Goal: Information Seeking & Learning: Stay updated

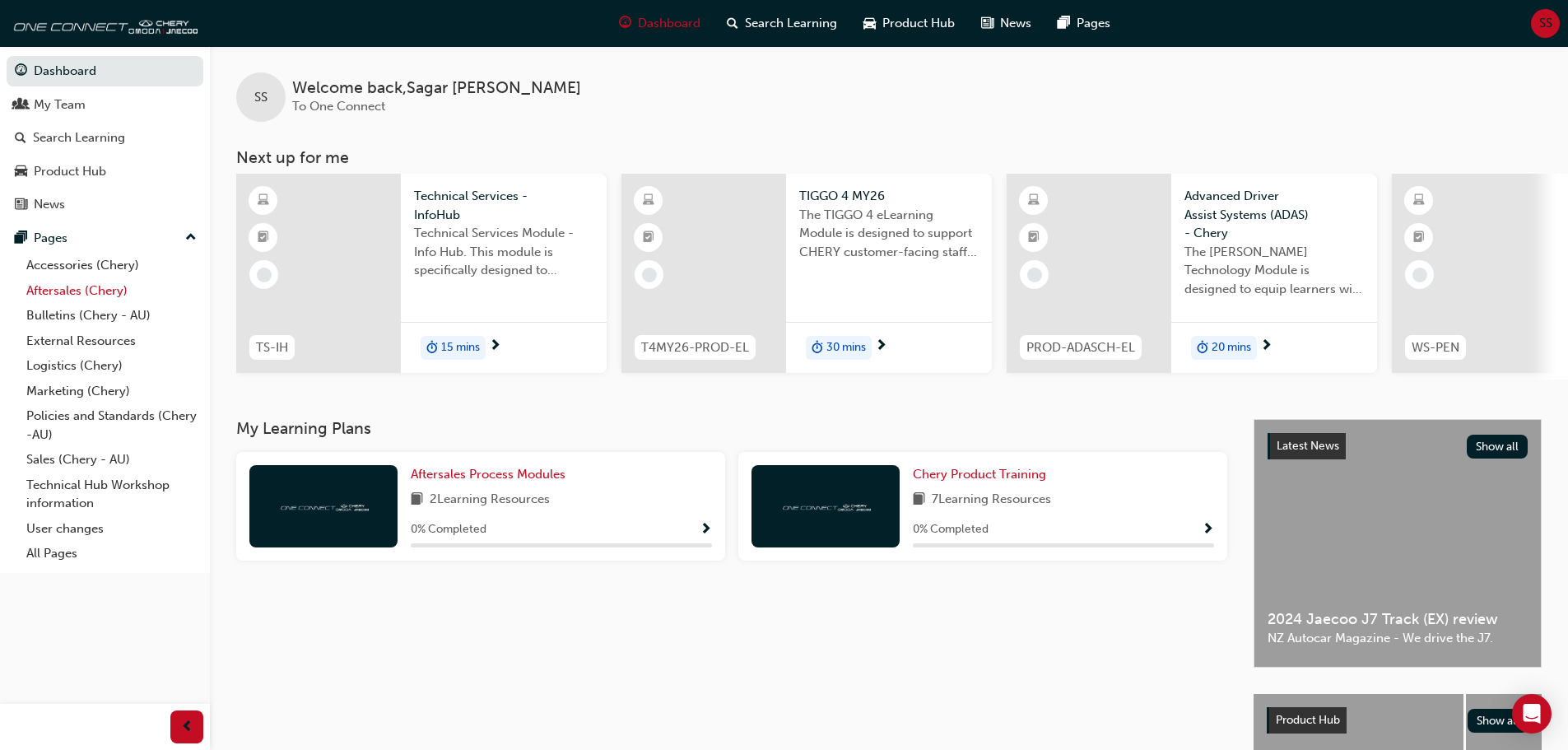
click at [87, 289] on link "Aftersales (Chery)" at bounding box center [111, 290] width 183 height 26
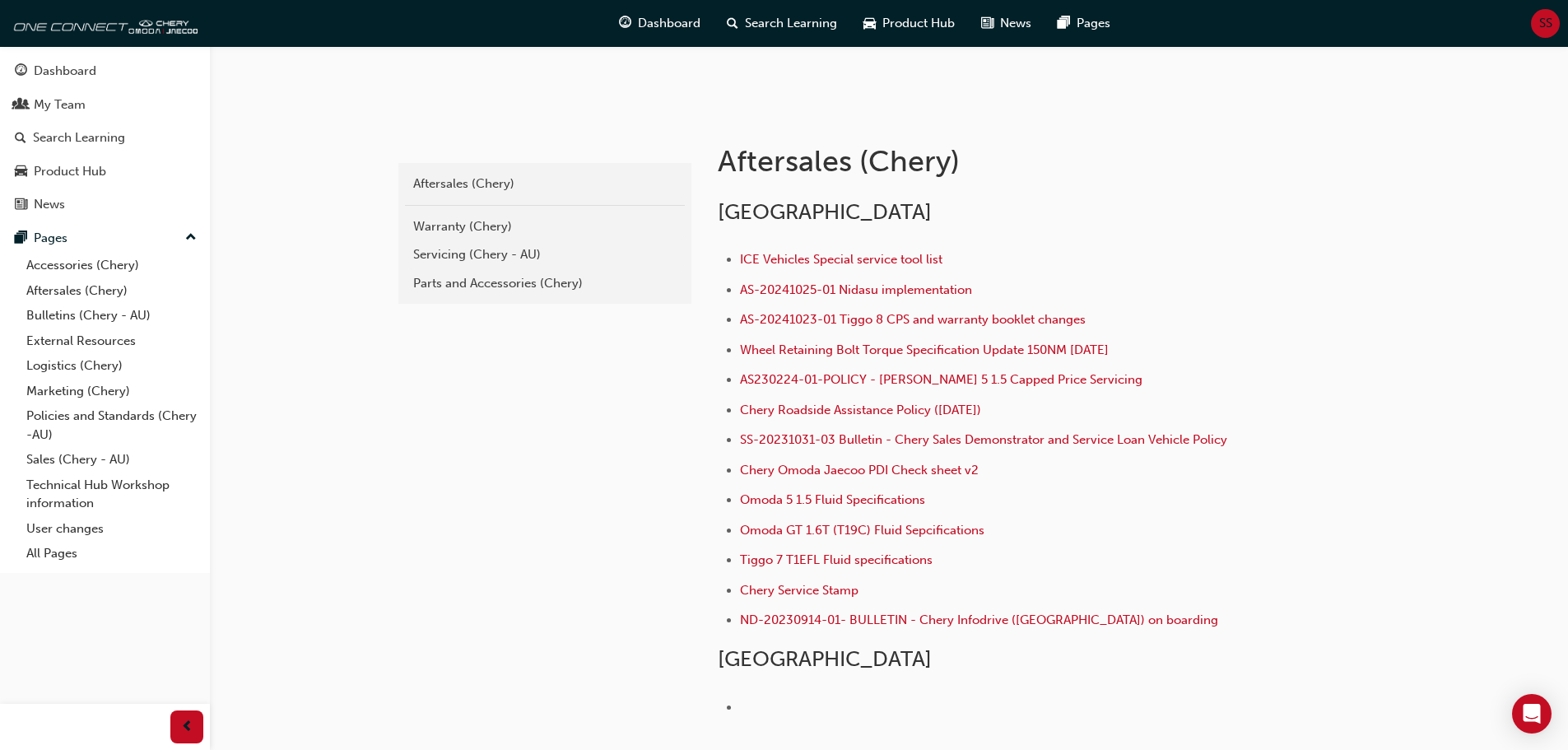
scroll to position [329, 0]
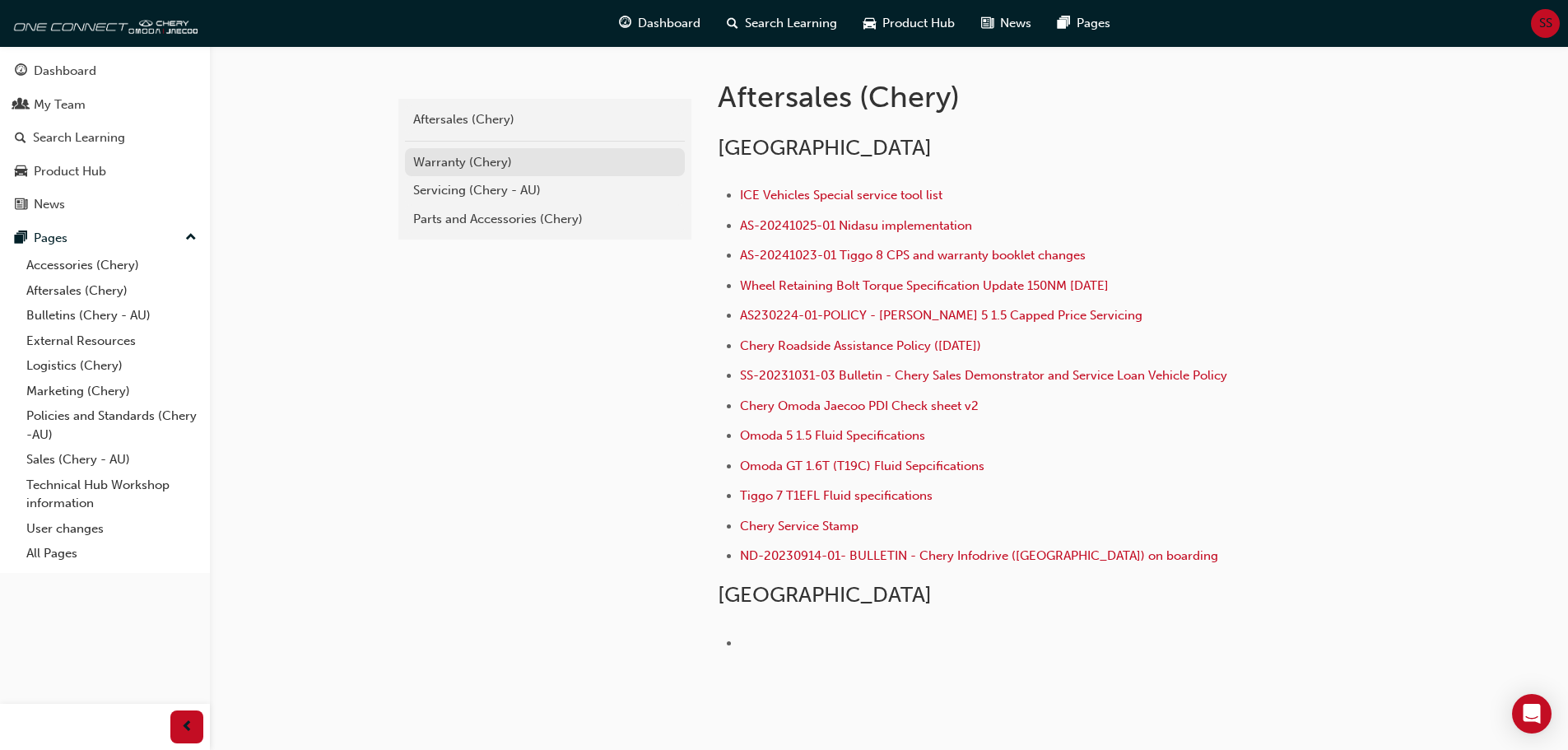
click at [495, 160] on div "Warranty (Chery)" at bounding box center [544, 162] width 264 height 19
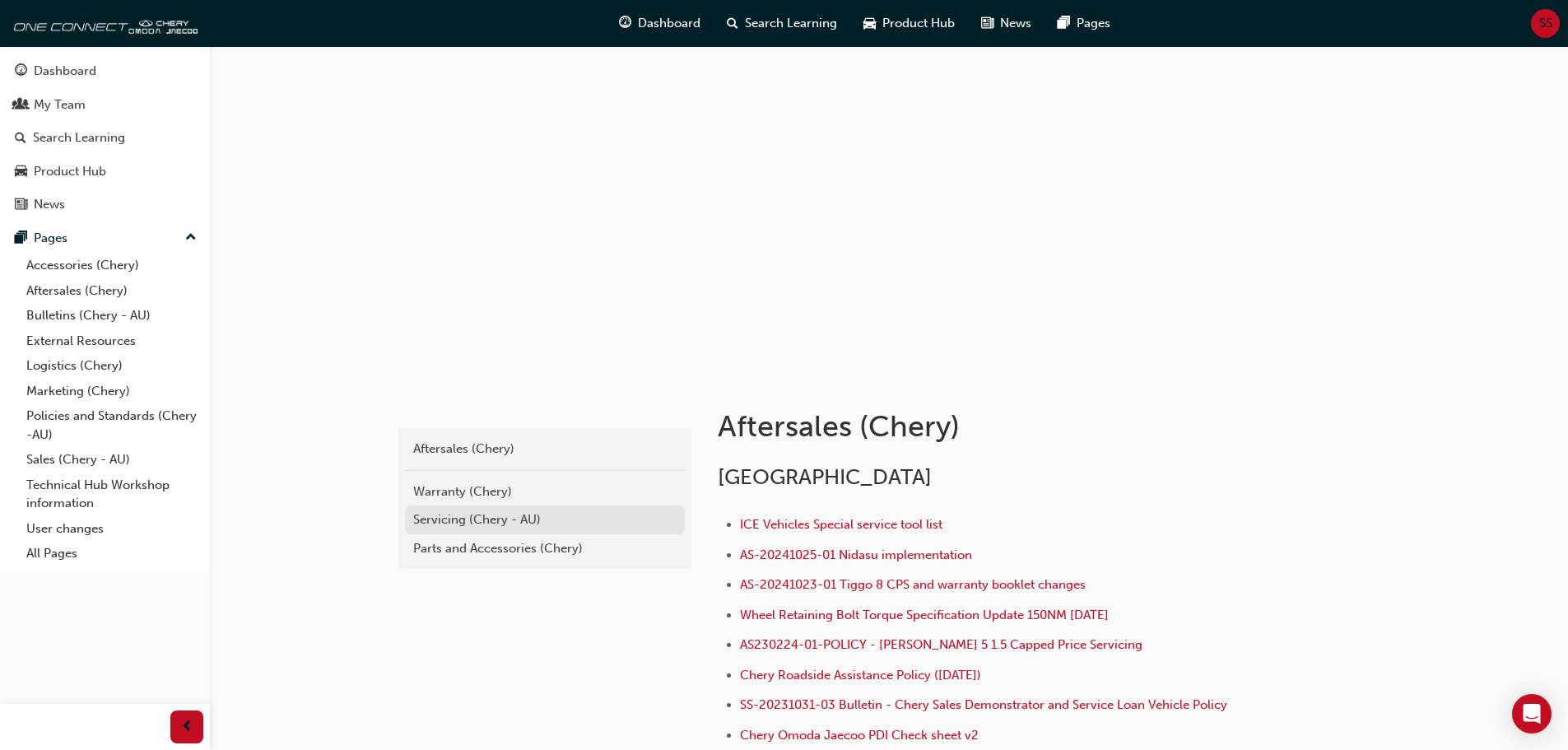
click at [520, 522] on div "Servicing (Chery - AU)" at bounding box center [544, 520] width 264 height 19
click at [103, 318] on link "Bulletins (Chery - AU)" at bounding box center [111, 315] width 183 height 26
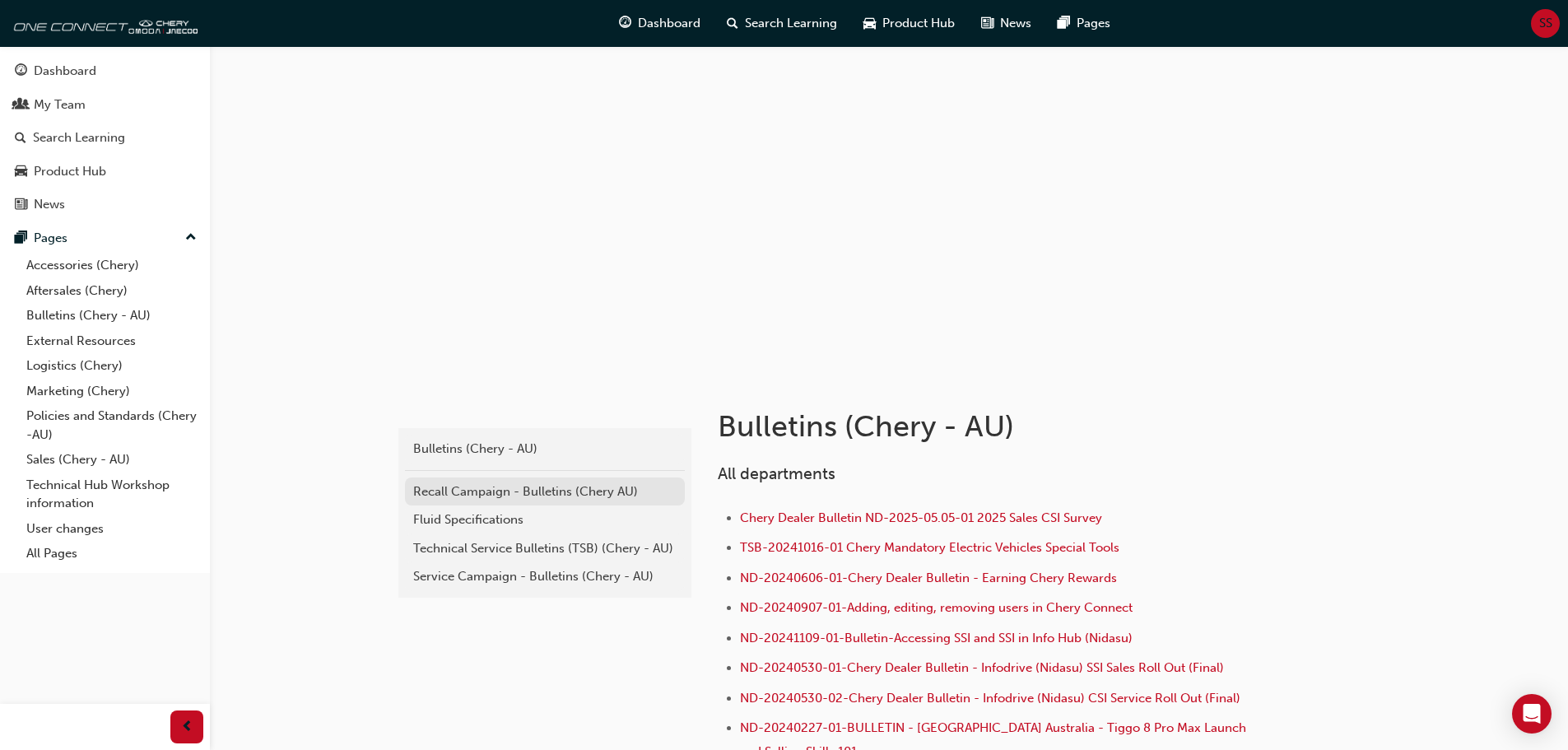
click at [585, 489] on div "Recall Campaign - Bulletins (Chery AU)" at bounding box center [544, 492] width 264 height 19
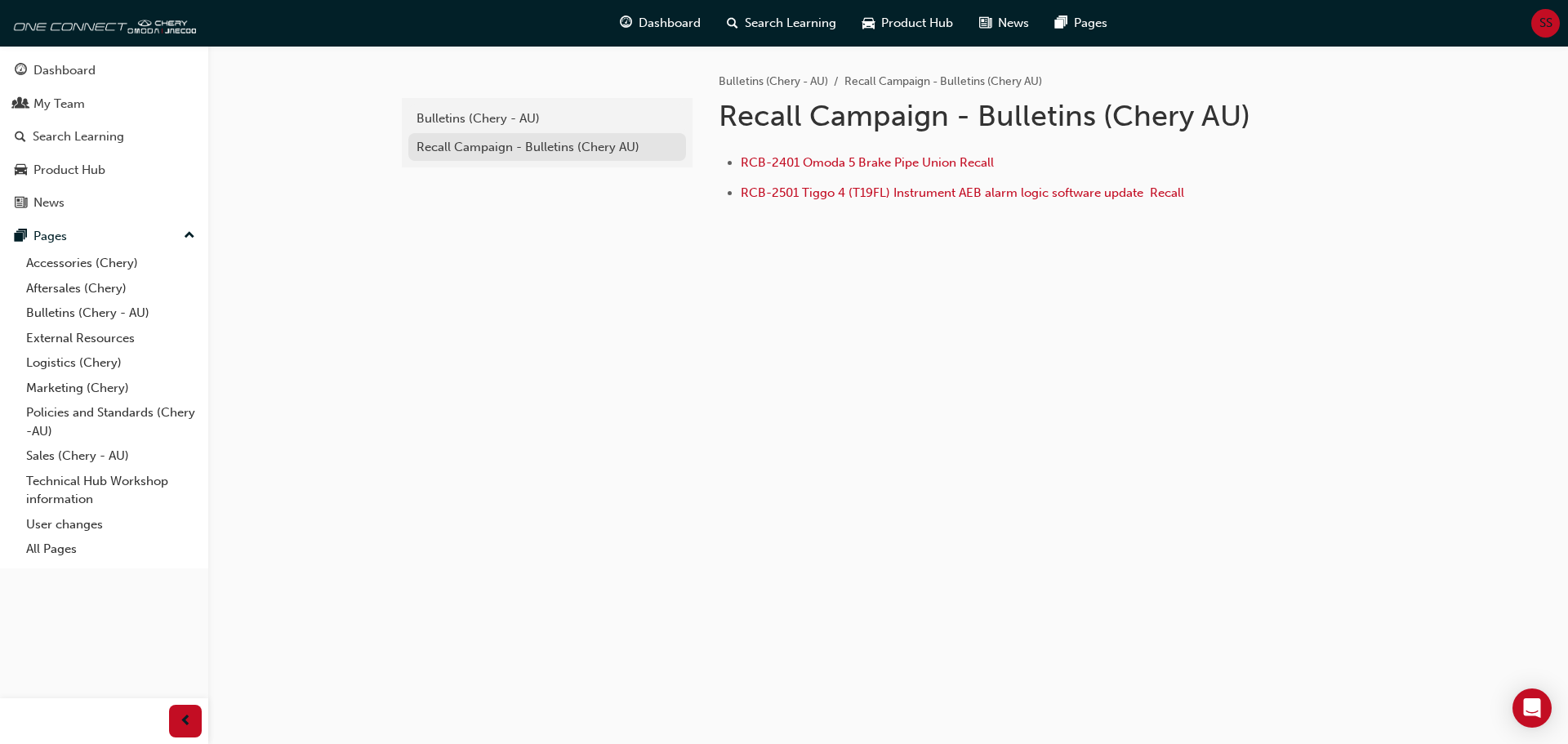
click at [516, 156] on div "Recall Campaign - Bulletins (Chery AU)" at bounding box center [546, 147] width 261 height 19
click at [500, 124] on div "Bulletins (Chery - AU)" at bounding box center [546, 119] width 261 height 19
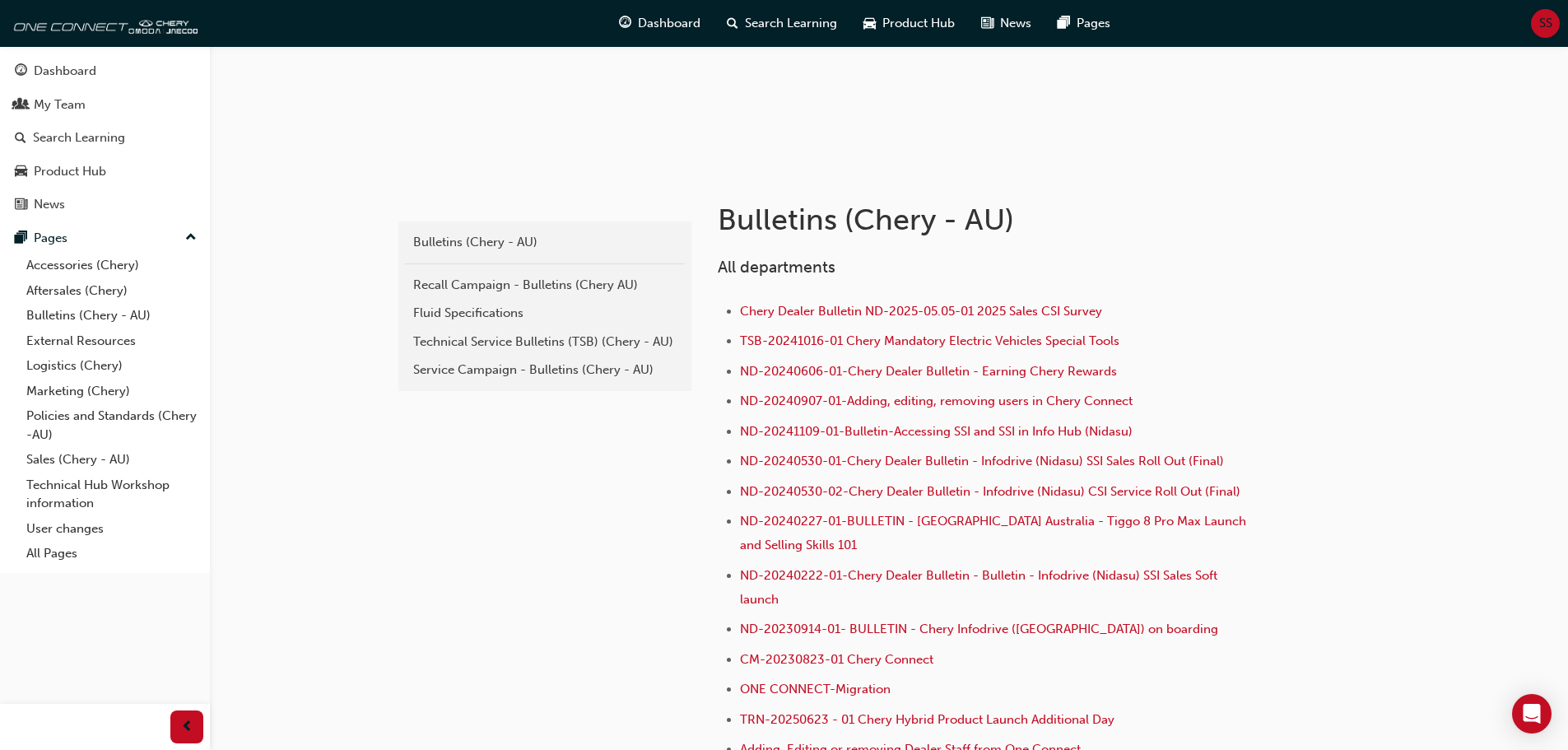
scroll to position [247, 0]
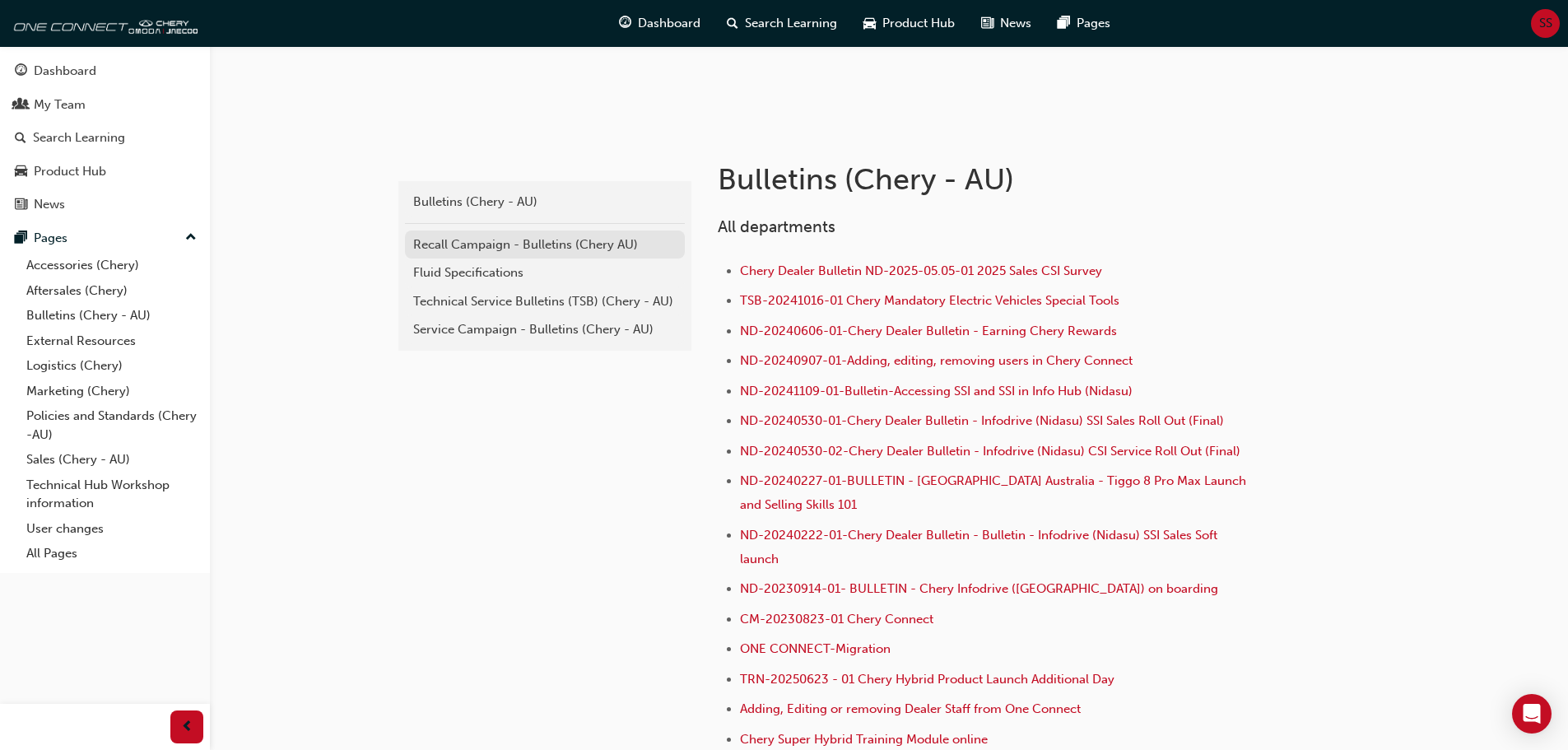
click at [601, 247] on div "Recall Campaign - Bulletins (Chery AU)" at bounding box center [544, 245] width 264 height 19
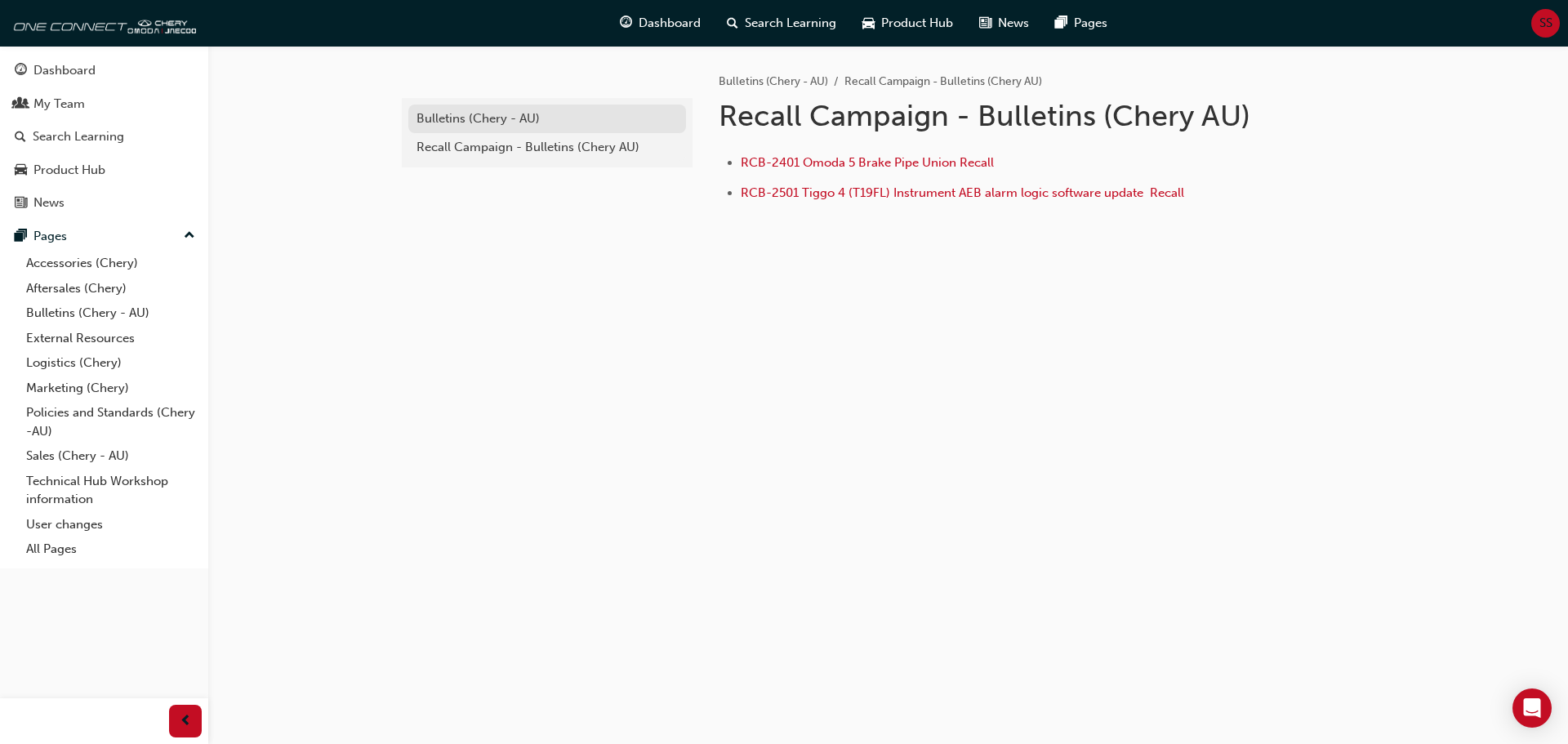
click at [511, 119] on div "Bulletins (Chery - AU)" at bounding box center [546, 119] width 261 height 19
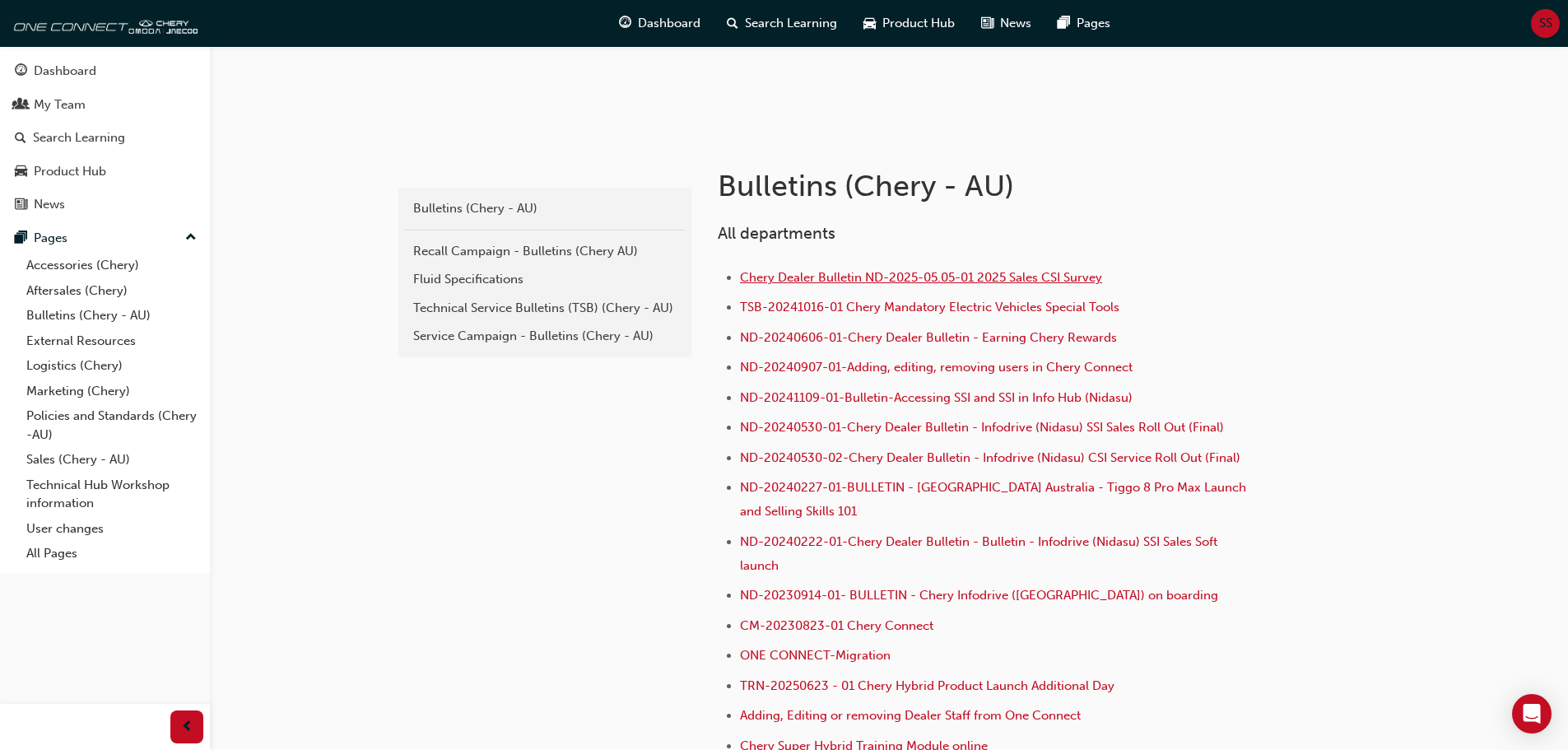
scroll to position [247, 0]
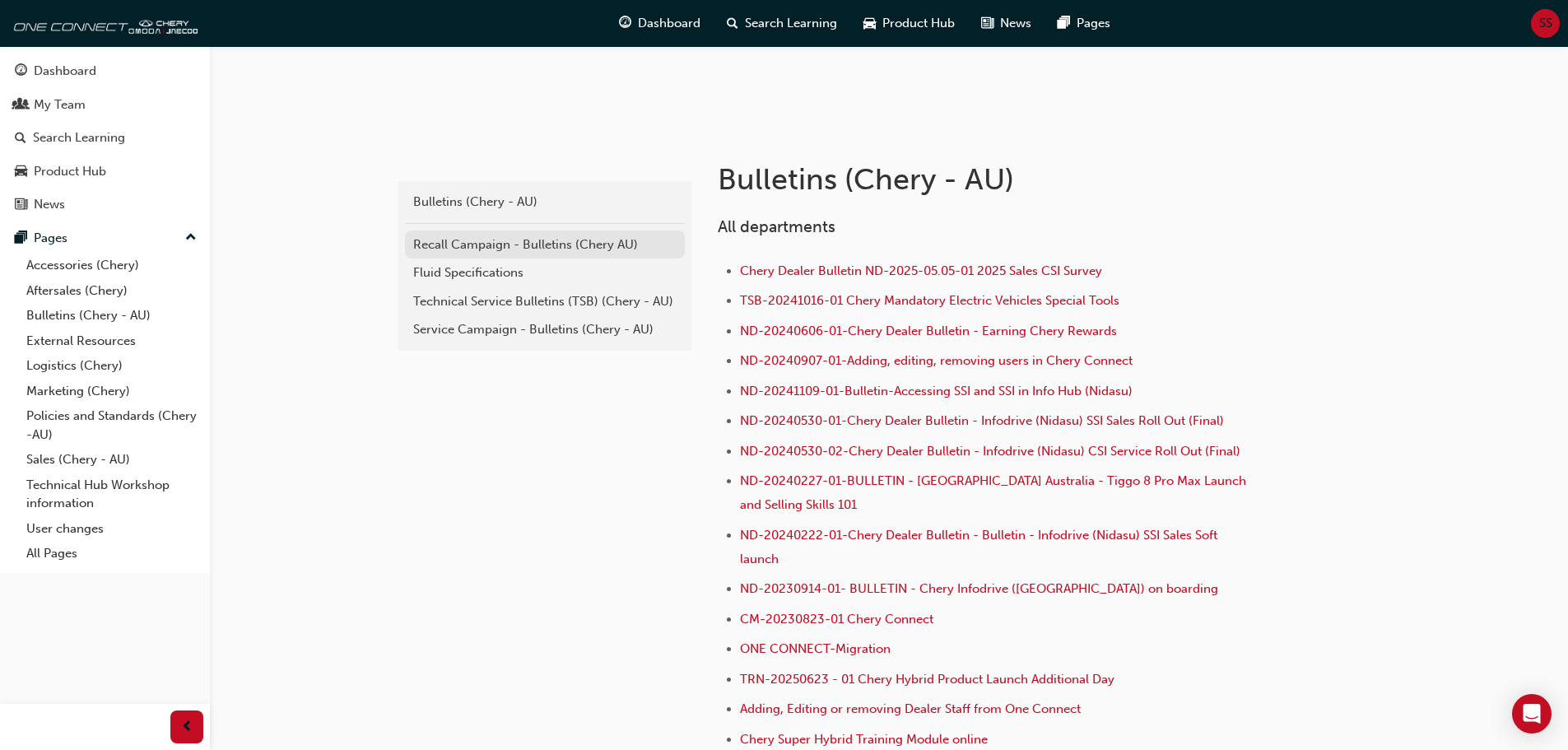
click at [509, 243] on div "Recall Campaign - Bulletins (Chery AU)" at bounding box center [544, 245] width 264 height 19
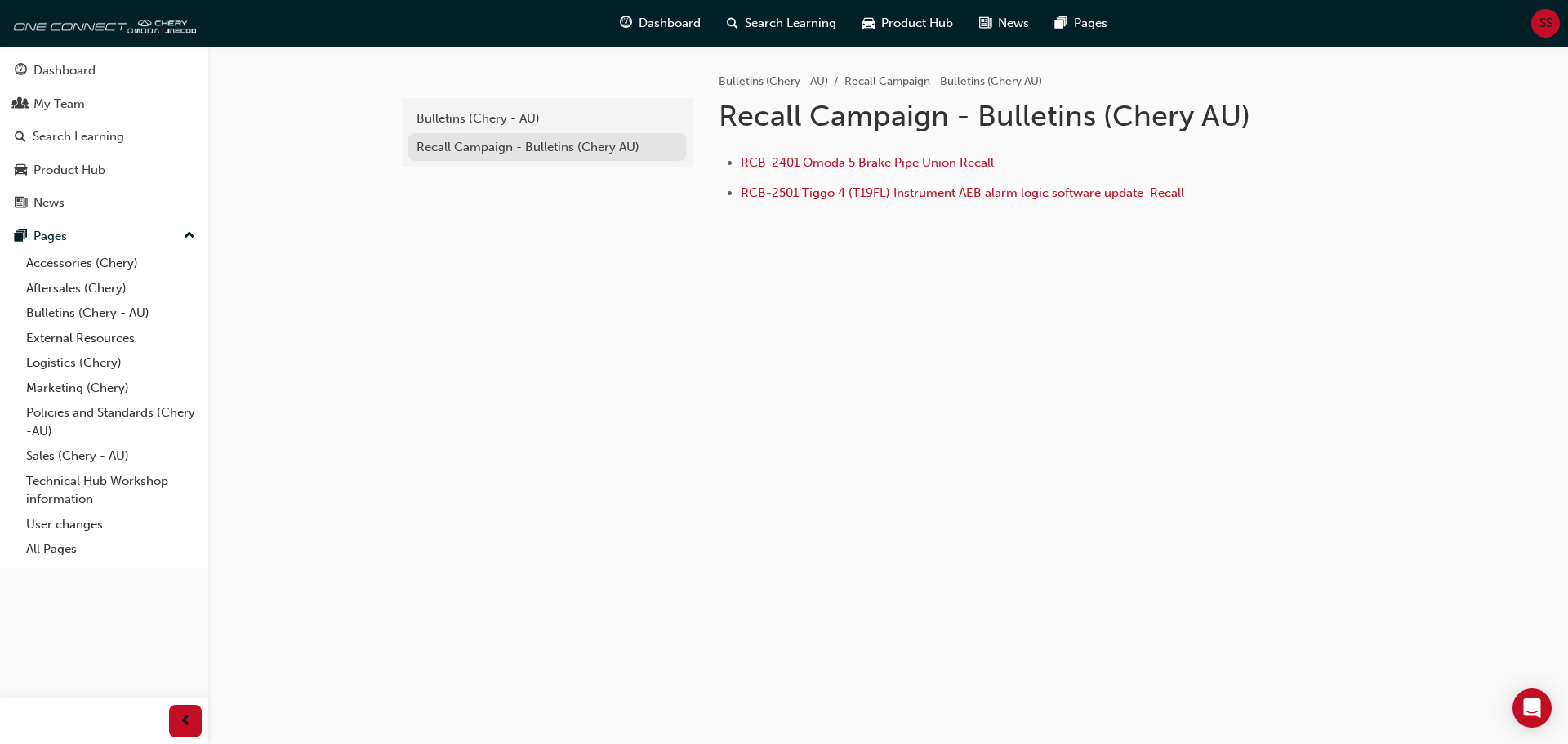
click at [581, 149] on div "Recall Campaign - Bulletins (Chery AU)" at bounding box center [546, 147] width 261 height 19
click at [500, 117] on div "Bulletins (Chery - AU)" at bounding box center [546, 119] width 261 height 19
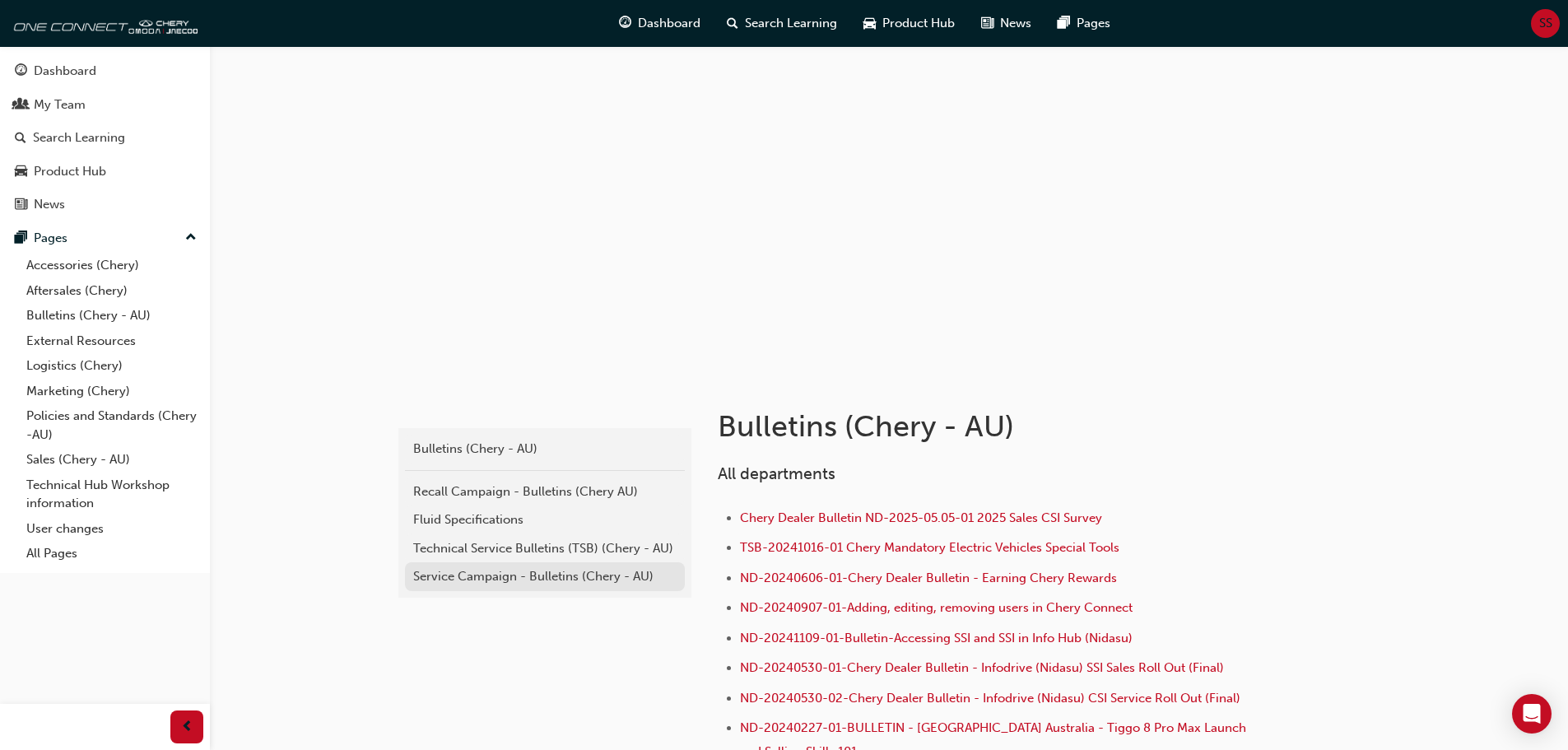
click at [587, 571] on div "Service Campaign - Bulletins (Chery - AU)" at bounding box center [544, 576] width 264 height 19
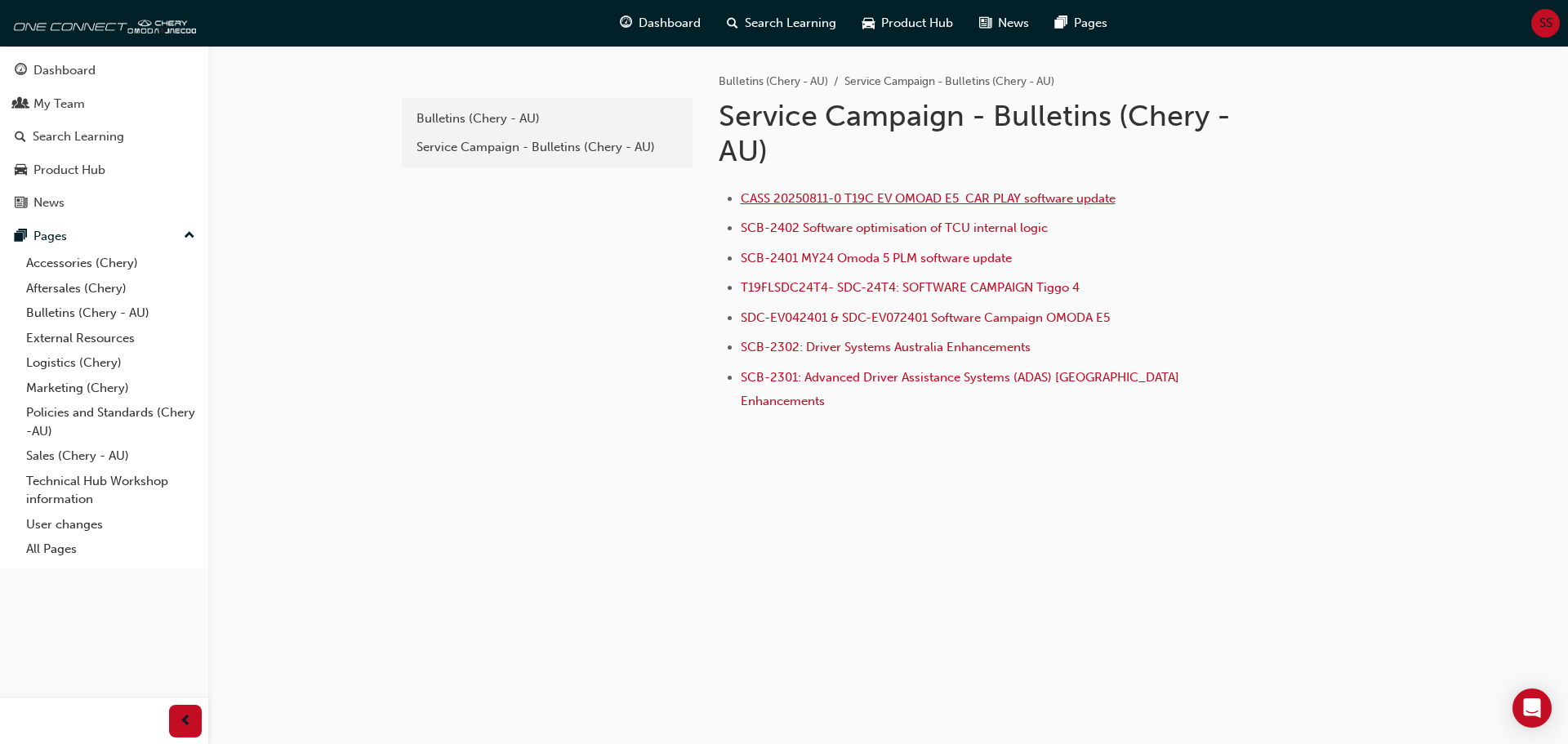
click at [953, 200] on span "CASS 20250811-0 T19C EV OMOAD E5 CAR PLAY software update" at bounding box center [928, 199] width 375 height 15
